Goal: Navigation & Orientation: Find specific page/section

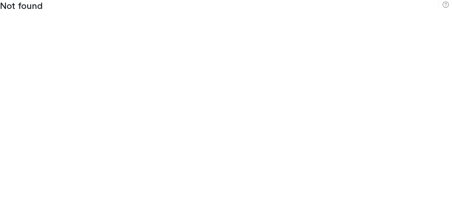
click at [438, 5] on rect at bounding box center [438, 5] width 0 height 8
click at [446, 5] on icon at bounding box center [446, 4] width 7 height 7
click at [227, 105] on div "Not found" at bounding box center [226, 105] width 453 height 210
click at [438, 5] on rect at bounding box center [438, 5] width 0 height 8
